Goal: Task Accomplishment & Management: Complete application form

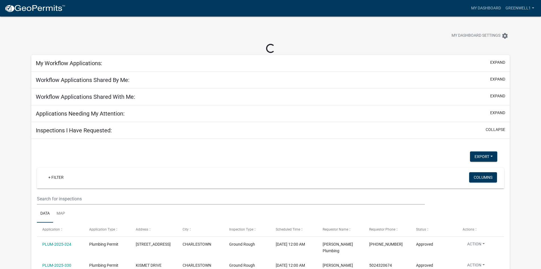
select select "3: 100"
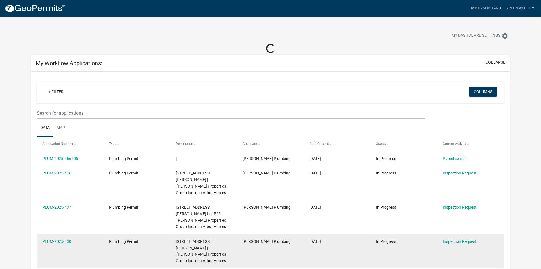
select select "3: 100"
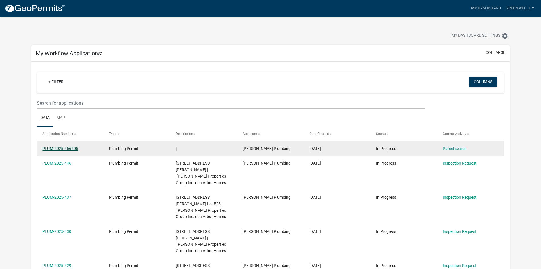
click at [67, 150] on link "PLUM-2025-466505" at bounding box center [60, 148] width 36 height 5
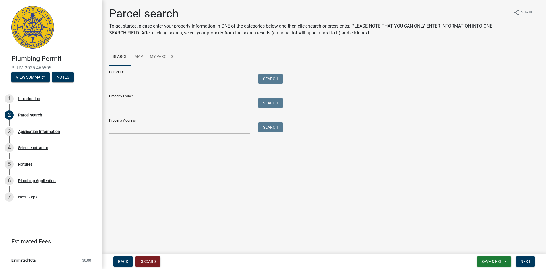
click at [127, 81] on input "Parcel ID:" at bounding box center [179, 80] width 141 height 12
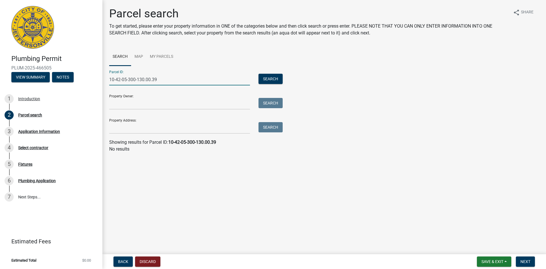
click at [148, 79] on input "10-42-05-300-130.00.39" at bounding box center [179, 80] width 141 height 12
click at [153, 81] on input "10-42-05-300-130.000.39" at bounding box center [179, 80] width 141 height 12
type input "10-42-05-300-130.00.039"
click at [174, 81] on input "10-42-05-300-130.00.039" at bounding box center [179, 80] width 141 height 12
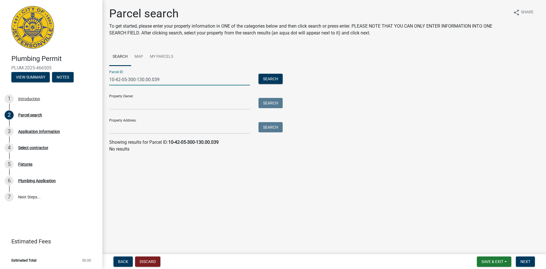
click at [174, 81] on input "10-42-05-300-130.00.039" at bounding box center [179, 80] width 141 height 12
click at [155, 105] on input "Property Owner:" at bounding box center [179, 104] width 141 height 12
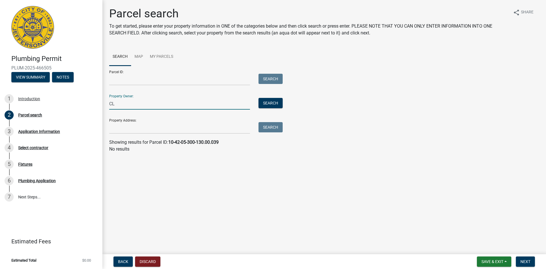
type input "C"
click at [134, 79] on input "Parcel ID:" at bounding box center [179, 80] width 141 height 12
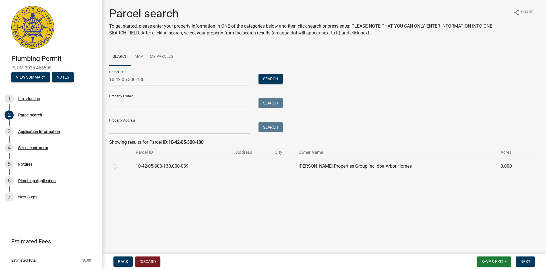
type input "10-42-05-300-130"
click at [119, 163] on label at bounding box center [119, 163] width 0 height 0
click at [119, 165] on input "radio" at bounding box center [121, 165] width 4 height 4
radio input "true"
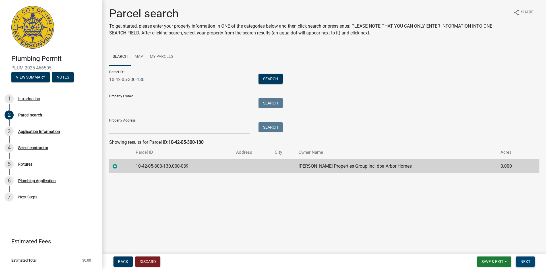
click at [526, 257] on button "Next" at bounding box center [525, 261] width 19 height 10
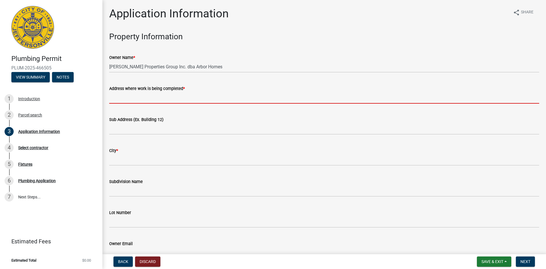
click at [186, 98] on input "Address where work is being completed *" at bounding box center [324, 98] width 430 height 12
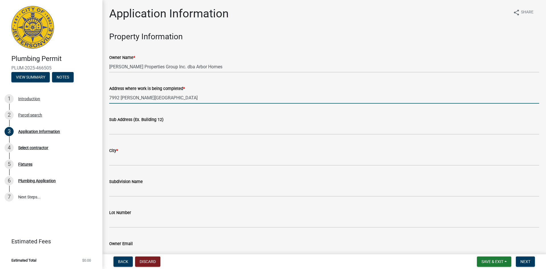
type input "7992 [PERSON_NAME][GEOGRAPHIC_DATA]"
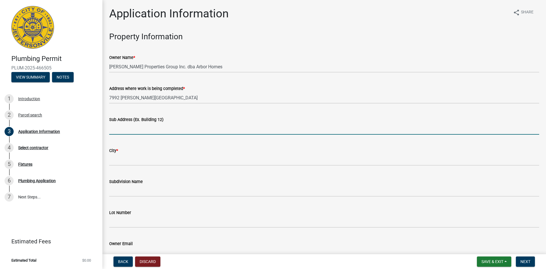
click at [139, 128] on input "Sub Address (Ex. Building 12)" at bounding box center [324, 129] width 430 height 12
type input "5"
type input "[PERSON_NAME] 504"
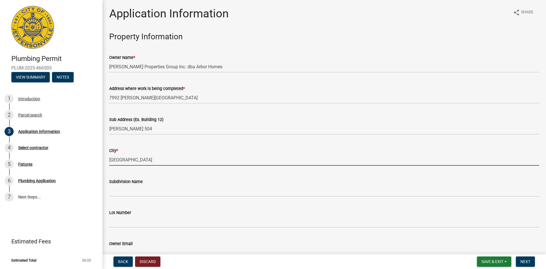
type input "[GEOGRAPHIC_DATA]"
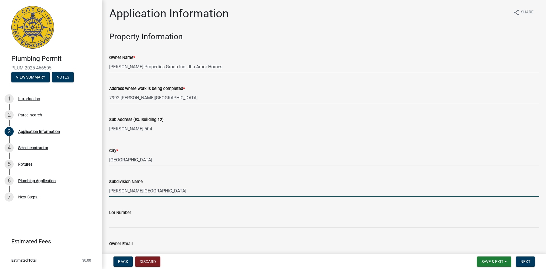
type input "[PERSON_NAME][GEOGRAPHIC_DATA]"
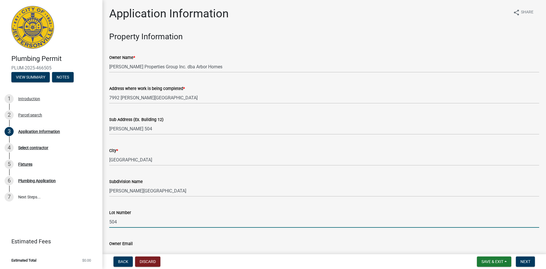
type input "504"
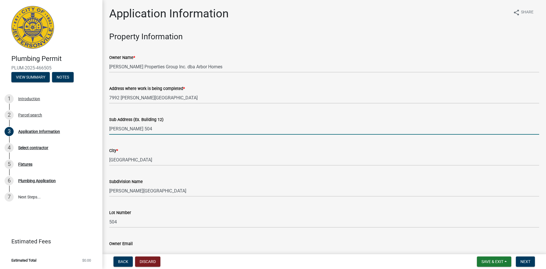
click at [116, 128] on input "[PERSON_NAME] 504" at bounding box center [324, 129] width 430 height 12
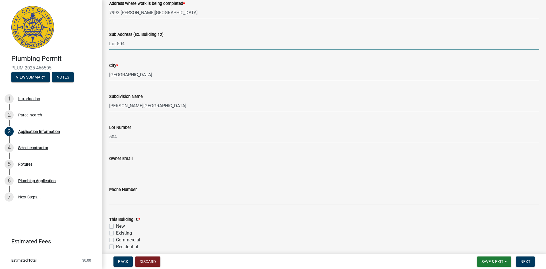
scroll to position [142, 0]
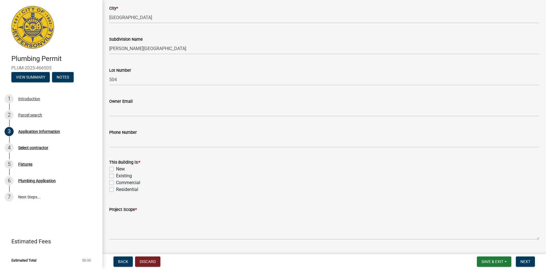
type input "Lot 504"
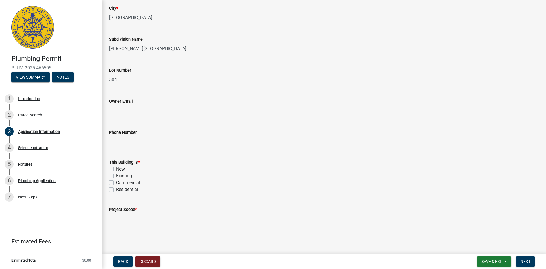
click at [140, 141] on input "Phone Number" at bounding box center [324, 142] width 430 height 12
type input "[PHONE_NUMBER]"
click at [116, 169] on label "New" at bounding box center [120, 168] width 9 height 7
click at [116, 169] on input "New" at bounding box center [118, 167] width 4 height 4
checkbox input "true"
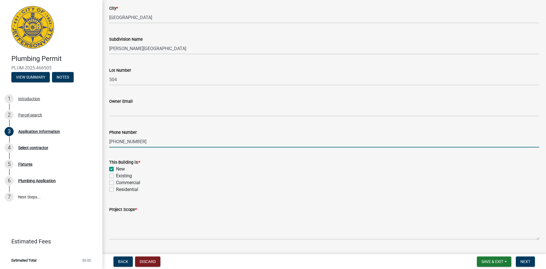
checkbox input "false"
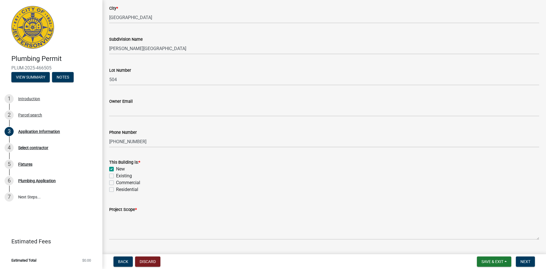
click at [131, 242] on wm-data-entity-input "Project Scope *" at bounding box center [324, 221] width 430 height 46
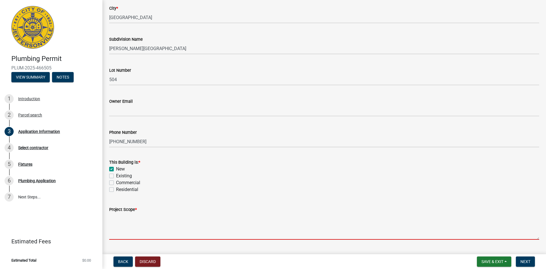
click at [132, 236] on textarea "Project Scope *" at bounding box center [324, 226] width 430 height 27
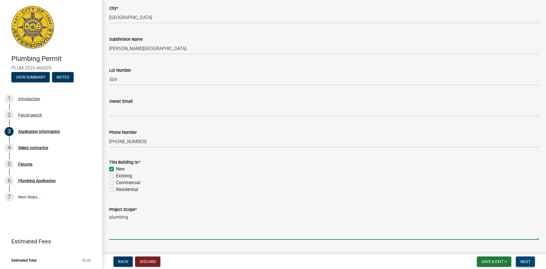
type textarea "plumbing"
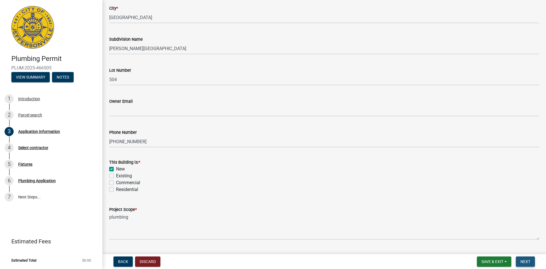
click at [525, 261] on span "Next" at bounding box center [525, 261] width 10 height 5
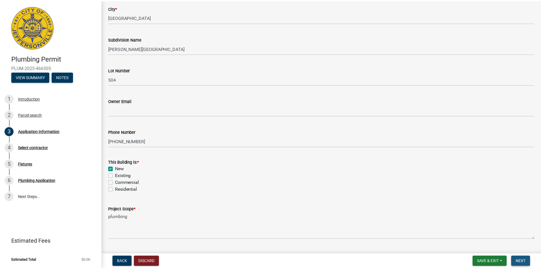
scroll to position [0, 0]
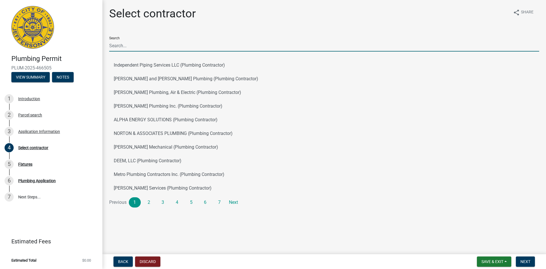
click at [158, 43] on input "Search" at bounding box center [324, 46] width 430 height 12
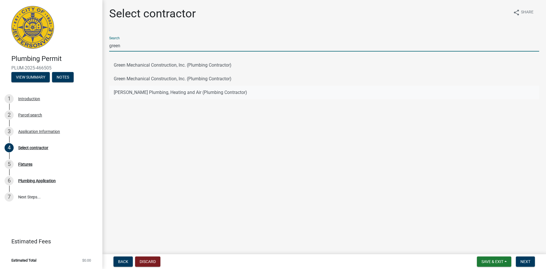
type input "green"
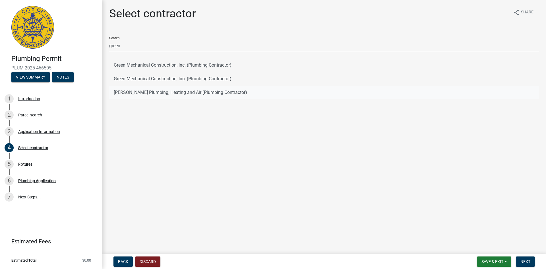
click at [120, 93] on button "[PERSON_NAME] Plumbing, Heating and Air (Plumbing Contractor)" at bounding box center [324, 93] width 430 height 14
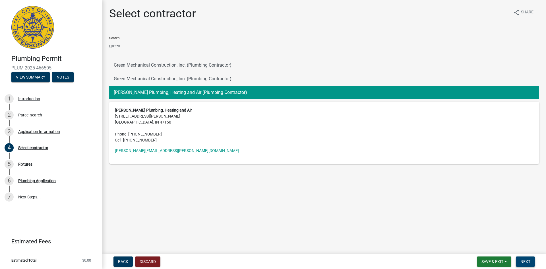
click at [529, 265] on button "Next" at bounding box center [525, 261] width 19 height 10
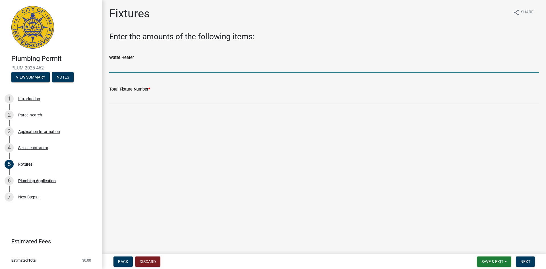
click at [163, 67] on input "text" at bounding box center [324, 67] width 430 height 12
type input "1"
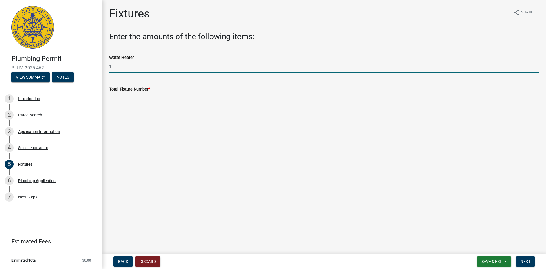
click at [150, 102] on input "text" at bounding box center [324, 98] width 430 height 12
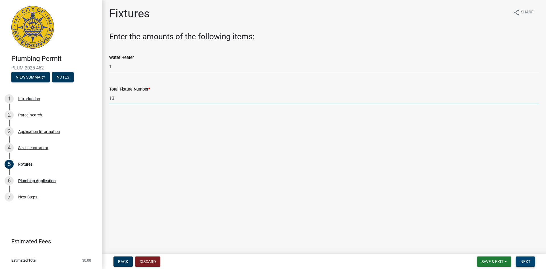
type input "13"
click at [518, 262] on button "Next" at bounding box center [525, 261] width 19 height 10
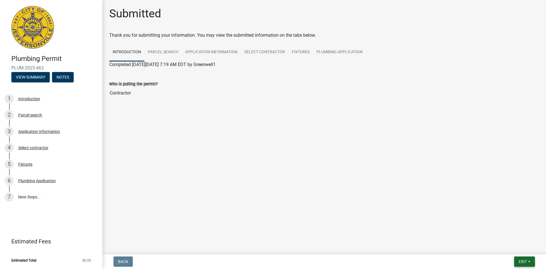
click at [520, 260] on span "Exit" at bounding box center [522, 261] width 8 height 5
click at [497, 243] on button "Save & Exit" at bounding box center [511, 247] width 45 height 14
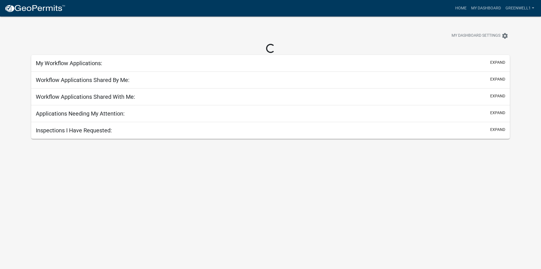
select select "3: 100"
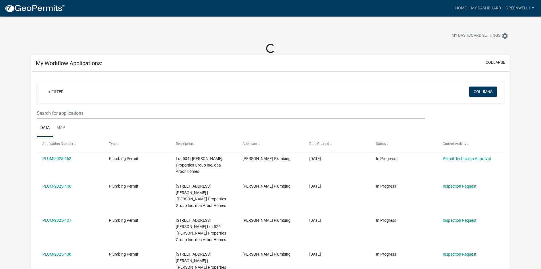
select select "3: 100"
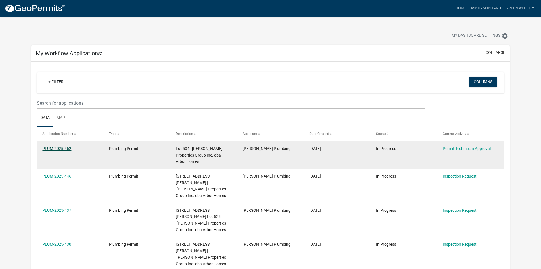
click at [57, 146] on link "PLUM-2025-462" at bounding box center [56, 148] width 29 height 5
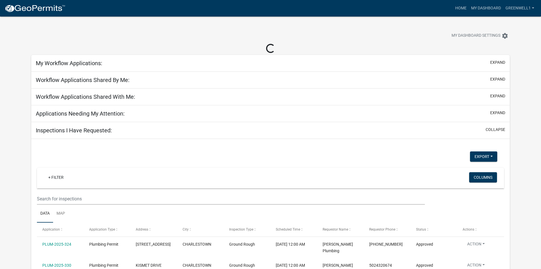
select select "3: 100"
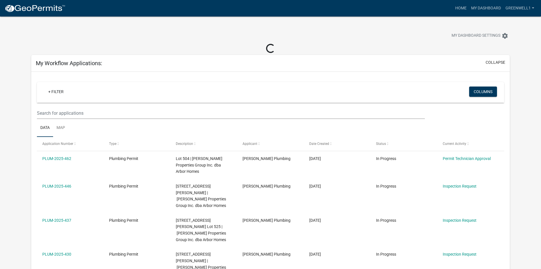
select select "3: 100"
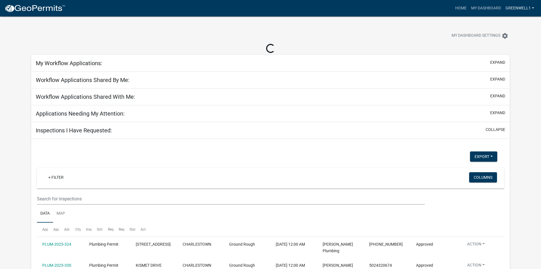
select select "3: 100"
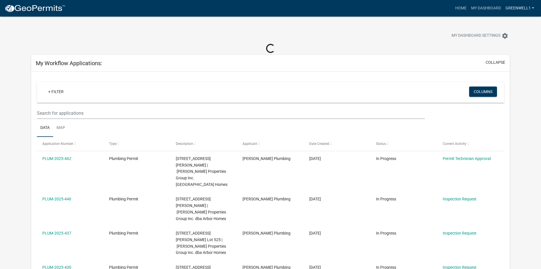
select select "3: 100"
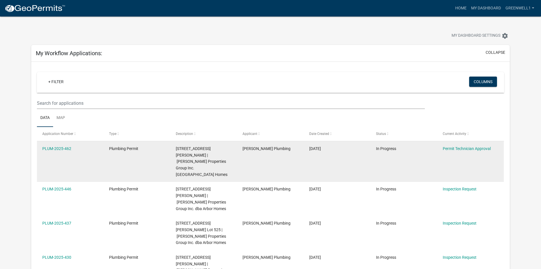
click at [62, 145] on div "PLUM-2025-462" at bounding box center [70, 148] width 56 height 7
click at [62, 147] on link "PLUM-2025-462" at bounding box center [56, 148] width 29 height 5
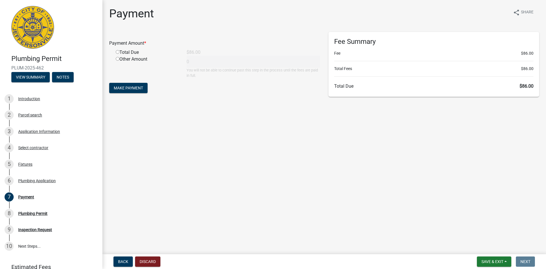
click at [117, 53] on input "radio" at bounding box center [118, 52] width 4 height 4
radio input "true"
type input "86"
click at [122, 86] on span "Make Payment" at bounding box center [128, 88] width 29 height 5
click at [48, 212] on div "8 Plumbing Permit" at bounding box center [49, 213] width 89 height 9
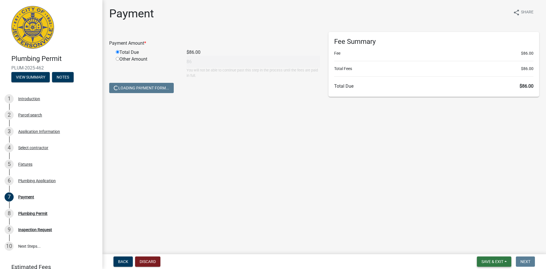
click at [508, 260] on button "Save & Exit" at bounding box center [494, 261] width 34 height 10
click at [489, 246] on button "Save & Exit" at bounding box center [488, 247] width 45 height 14
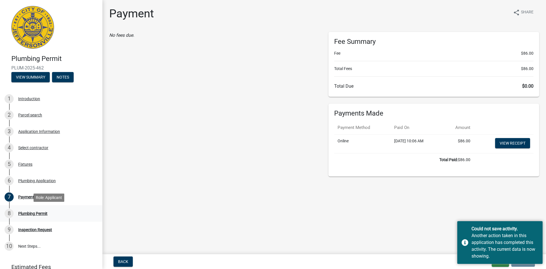
click at [42, 212] on div "Plumbing Permit" at bounding box center [32, 213] width 29 height 4
click at [215, 196] on main "Payment share Share No fees due. Fee Summary Fee $86.00 Total Fees $86.00 Total…" at bounding box center [323, 126] width 443 height 252
click at [30, 211] on div "Plumbing Permit" at bounding box center [32, 213] width 29 height 4
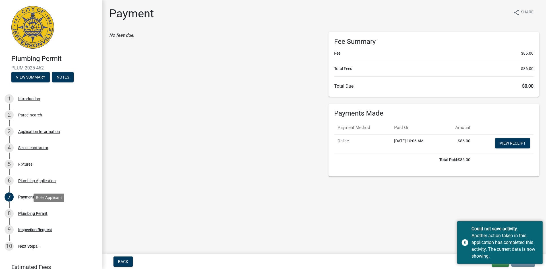
click at [371, 213] on main "Payment share Share No fees due. Fee Summary Fee $86.00 Total Fees $86.00 Total…" at bounding box center [323, 126] width 443 height 252
click at [475, 241] on div "Another action taken in this application has completed this activity. The curre…" at bounding box center [504, 245] width 67 height 27
click at [405, 213] on main "Payment share Share No fees due. Fee Summary Fee $86.00 Total Fees $86.00 Total…" at bounding box center [323, 126] width 443 height 252
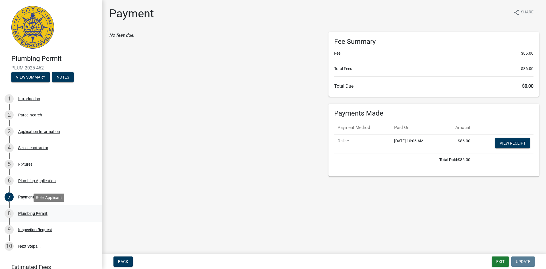
click at [40, 214] on div "Plumbing Permit" at bounding box center [32, 213] width 29 height 4
click at [495, 258] on button "Exit" at bounding box center [499, 261] width 17 height 10
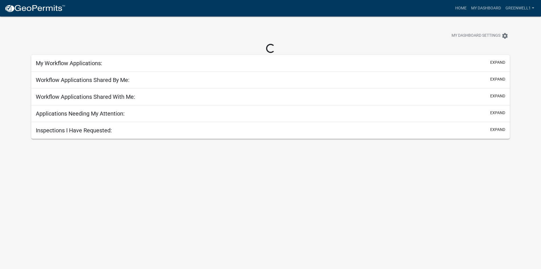
select select "3: 100"
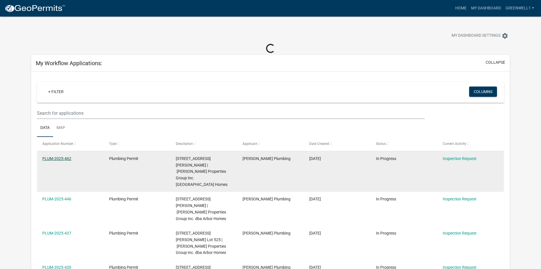
click at [53, 158] on link "PLUM-2025-462" at bounding box center [56, 158] width 29 height 5
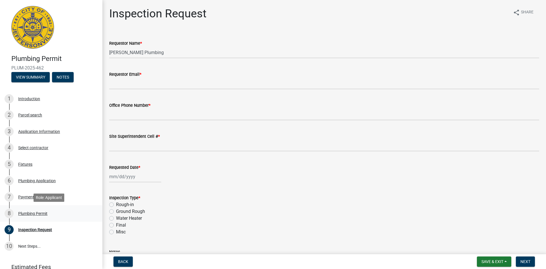
click at [29, 214] on div "Plumbing Permit" at bounding box center [32, 213] width 29 height 4
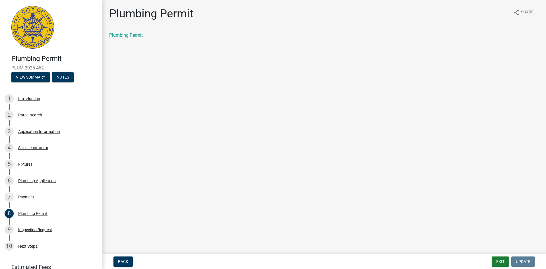
click at [129, 29] on div "Plumbing Permit share Share Plumbing Permit" at bounding box center [324, 27] width 438 height 41
click at [129, 32] on div "Plumbing Permit" at bounding box center [324, 35] width 430 height 7
click at [128, 34] on link "Plumbing Permit" at bounding box center [126, 34] width 34 height 5
